Goal: Find specific page/section: Find specific page/section

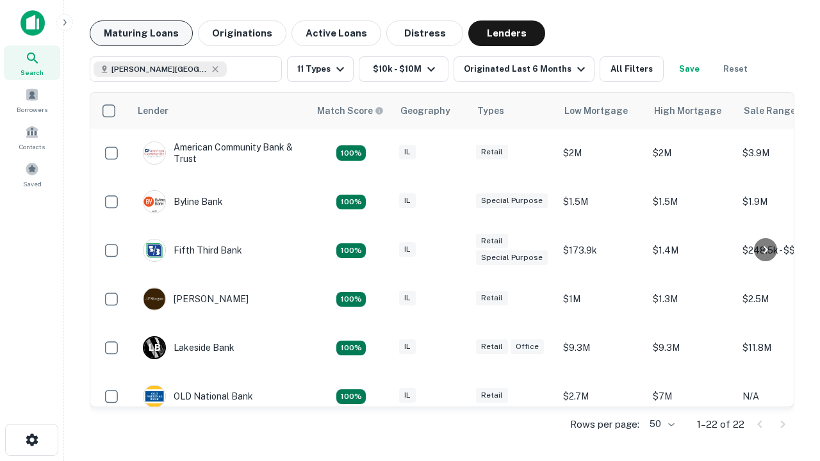
click at [141, 33] on button "Maturing Loans" at bounding box center [141, 34] width 103 height 26
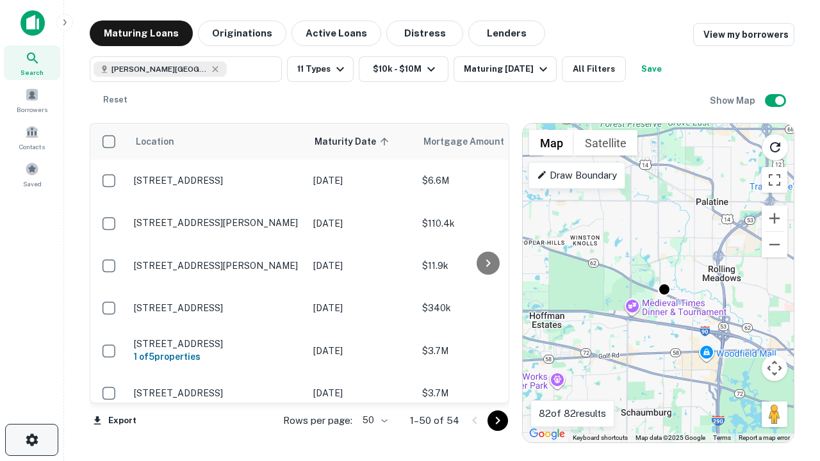
click at [31, 440] on icon "button" at bounding box center [31, 440] width 15 height 15
